Goal: Information Seeking & Learning: Compare options

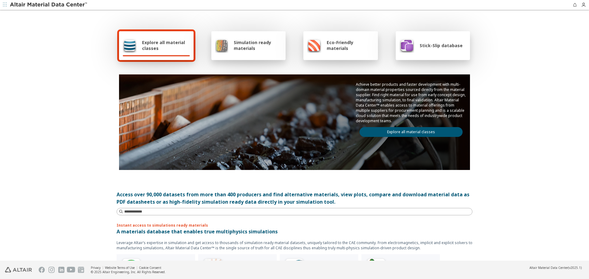
click at [410, 132] on link "Explore all material classes" at bounding box center [410, 132] width 103 height 10
click at [383, 133] on link "Explore all material classes" at bounding box center [410, 132] width 103 height 10
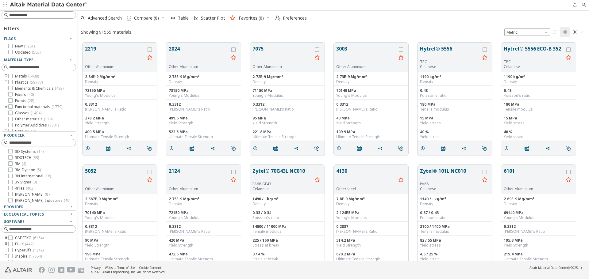
click at [53, 16] on input at bounding box center [42, 15] width 67 height 6
click at [42, 17] on input at bounding box center [39, 15] width 73 height 7
paste input "**********"
click at [22, 15] on input "**********" at bounding box center [39, 15] width 73 height 7
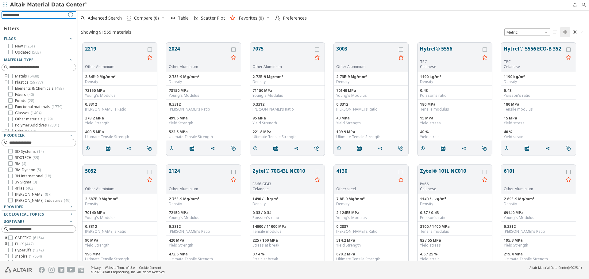
type input "**********"
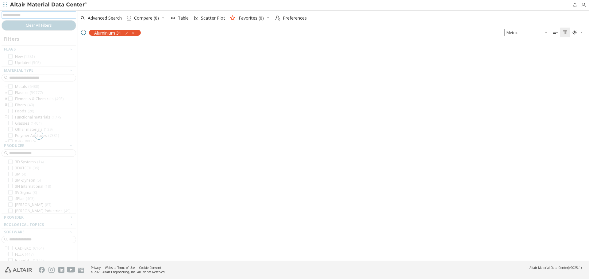
scroll to position [217, 506]
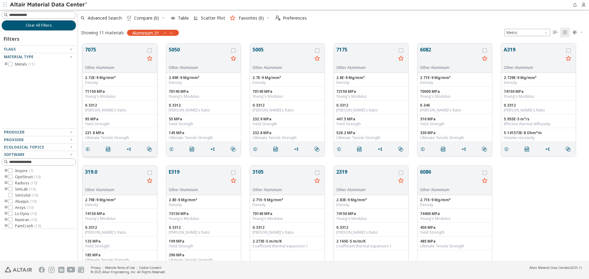
click at [91, 51] on button "7075" at bounding box center [115, 55] width 60 height 19
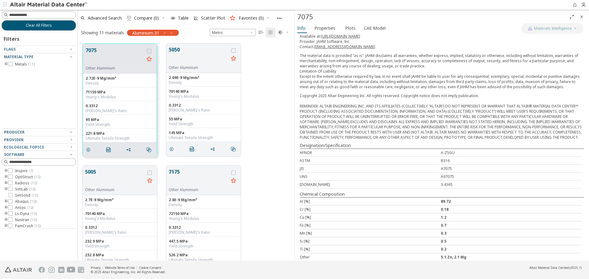
scroll to position [92, 0]
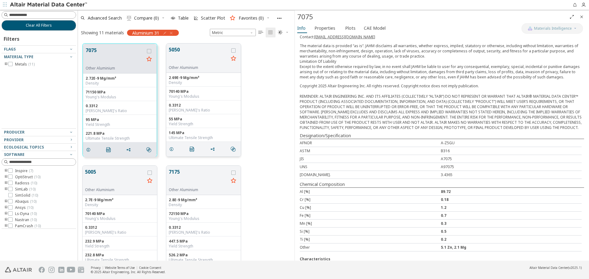
click at [185, 55] on button "5050" at bounding box center [199, 55] width 60 height 19
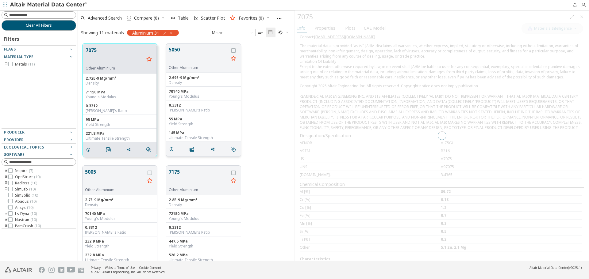
scroll to position [69, 0]
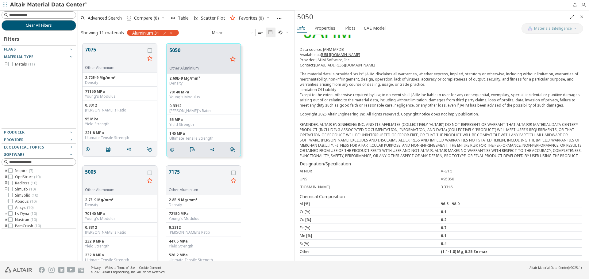
click at [116, 180] on button "5005" at bounding box center [115, 177] width 60 height 19
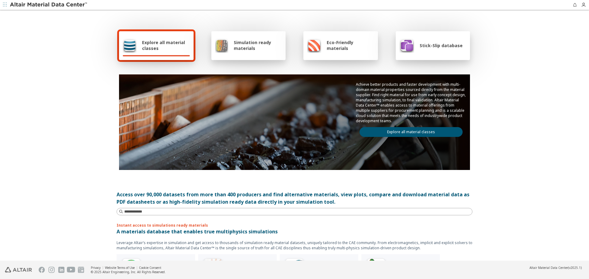
click at [432, 129] on link "Explore all material classes" at bounding box center [410, 132] width 103 height 10
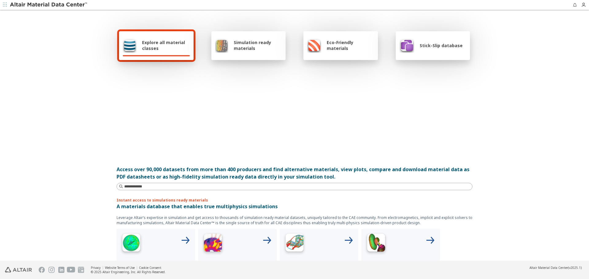
click at [432, 129] on div at bounding box center [294, 109] width 351 height 71
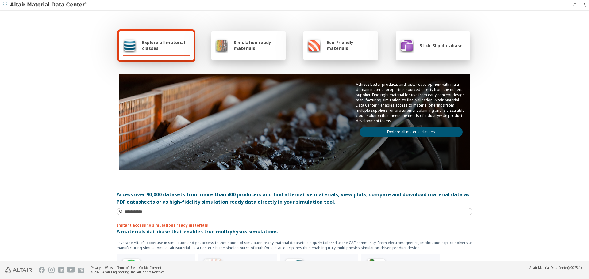
click at [432, 129] on link "Explore all material classes" at bounding box center [410, 132] width 103 height 10
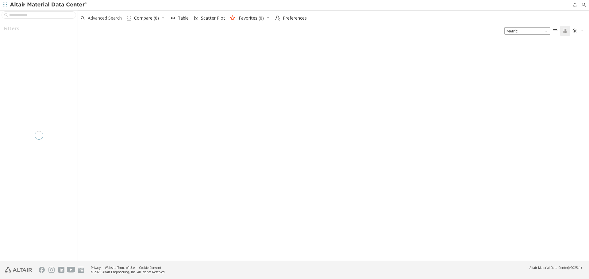
click at [108, 17] on span "Advanced Search" at bounding box center [105, 18] width 34 height 4
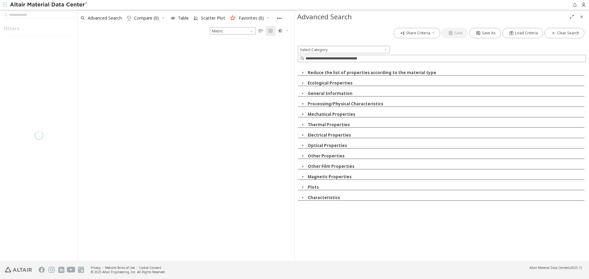
click at [348, 85] on button "Ecological Properties" at bounding box center [329, 83] width 45 height 6
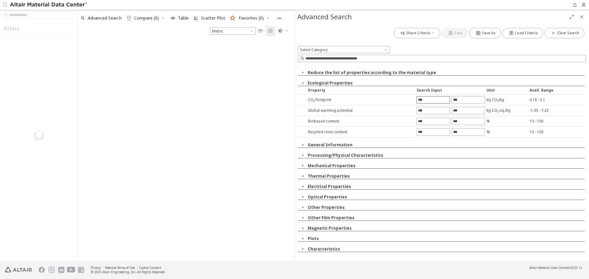
click at [426, 97] on input "text" at bounding box center [433, 100] width 33 height 7
type input "*"
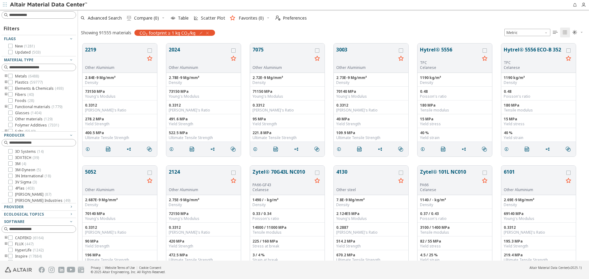
scroll to position [217, 506]
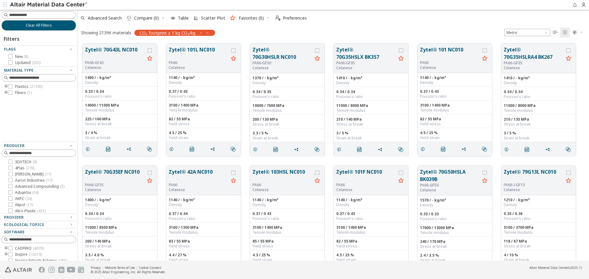
scroll to position [5, 5]
click at [99, 51] on button "Zytel® 70G43L NC010" at bounding box center [115, 53] width 60 height 14
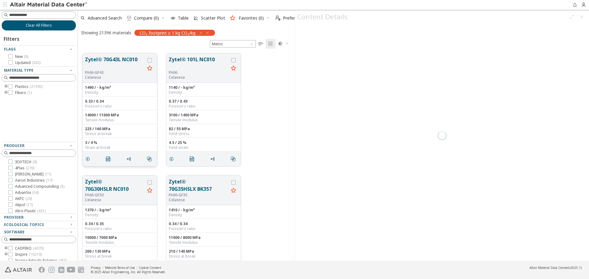
scroll to position [208, 212]
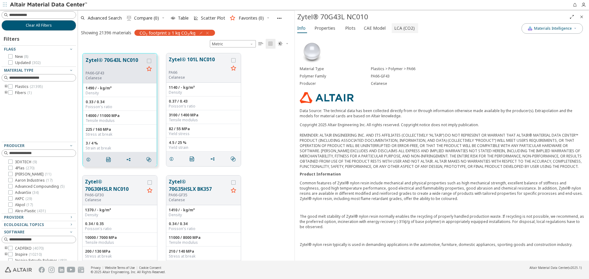
click at [396, 31] on span "LCA (CO2)" at bounding box center [404, 28] width 21 height 10
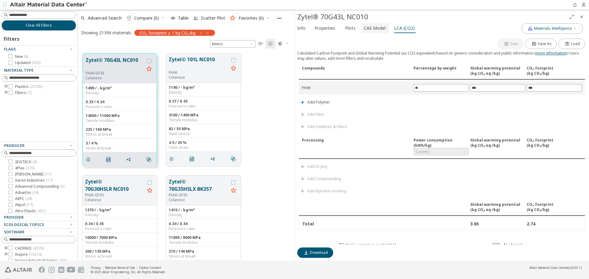
click at [371, 29] on span "CAE Model" at bounding box center [375, 28] width 22 height 10
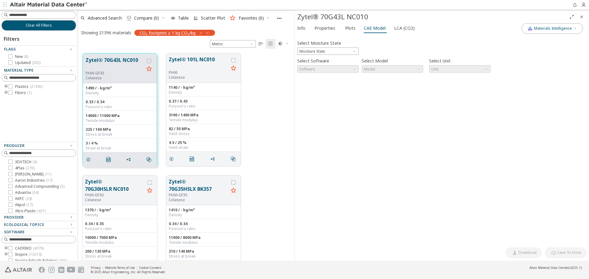
click at [582, 19] on icon "Close" at bounding box center [581, 16] width 5 height 5
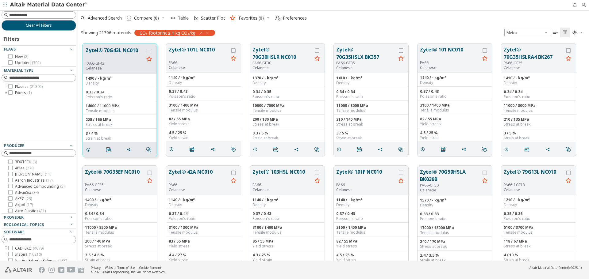
scroll to position [217, 506]
click at [184, 16] on span "Table" at bounding box center [183, 18] width 11 height 4
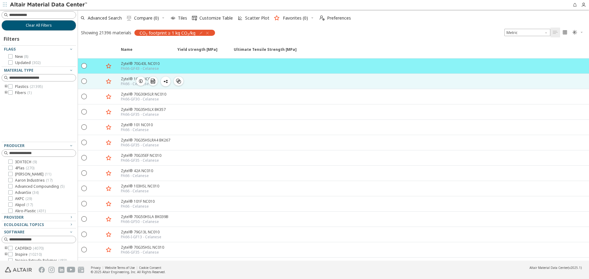
click at [213, 81] on div at bounding box center [202, 81] width 56 height 15
click at [138, 82] on span "button" at bounding box center [140, 81] width 7 height 9
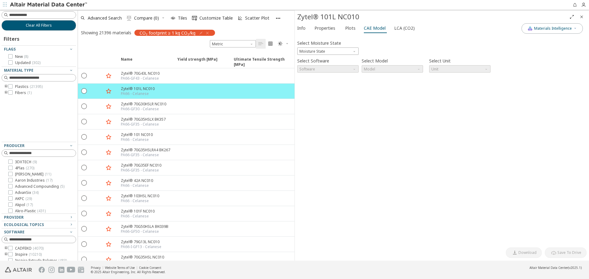
click at [584, 15] on span "Close" at bounding box center [581, 17] width 7 height 10
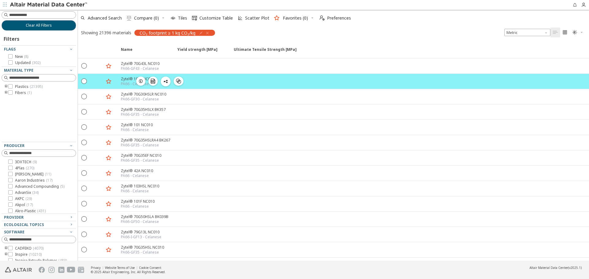
click at [177, 81] on icon "" at bounding box center [178, 81] width 5 height 5
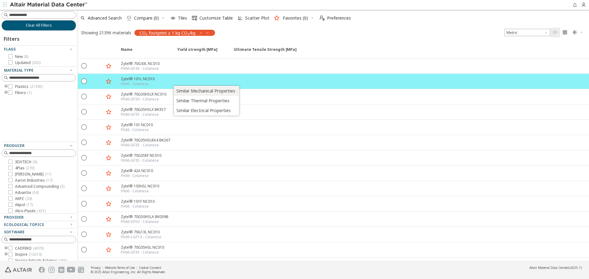
click at [191, 89] on span "Similar Mechanical Properties" at bounding box center [205, 91] width 59 height 10
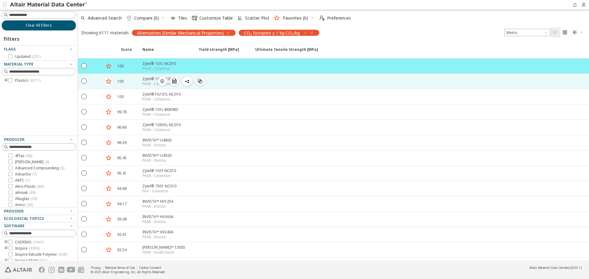
click at [230, 84] on div at bounding box center [223, 81] width 56 height 15
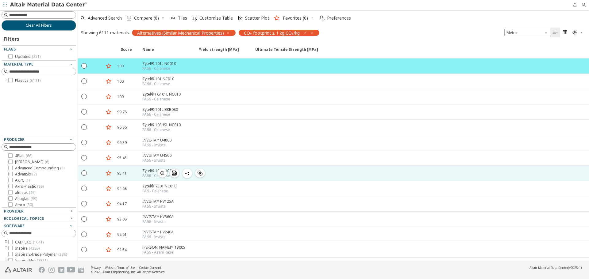
click at [248, 170] on div at bounding box center [223, 173] width 56 height 15
click at [162, 175] on icon "button" at bounding box center [162, 173] width 5 height 5
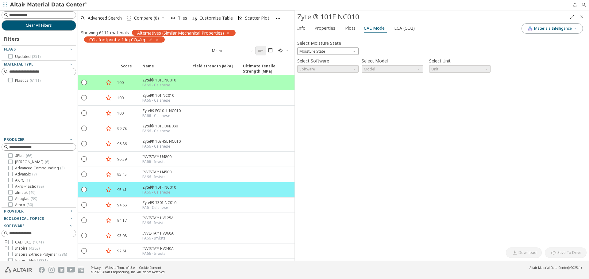
click at [582, 17] on icon "Close" at bounding box center [581, 16] width 5 height 5
